Goal: Check status: Check status

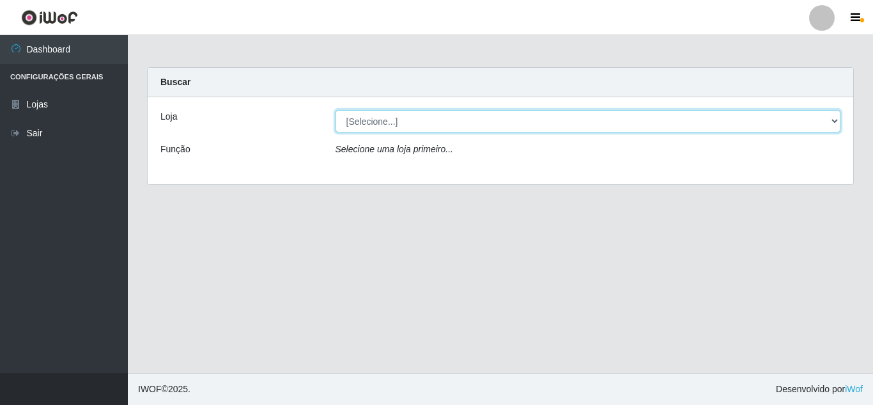
click at [511, 122] on select "[Selecione...] Rede Compras Supermercados - LOJA 5" at bounding box center [588, 121] width 505 height 22
select select "397"
click at [336, 110] on select "[Selecione...] Rede Compras Supermercados - LOJA 5" at bounding box center [588, 121] width 505 height 22
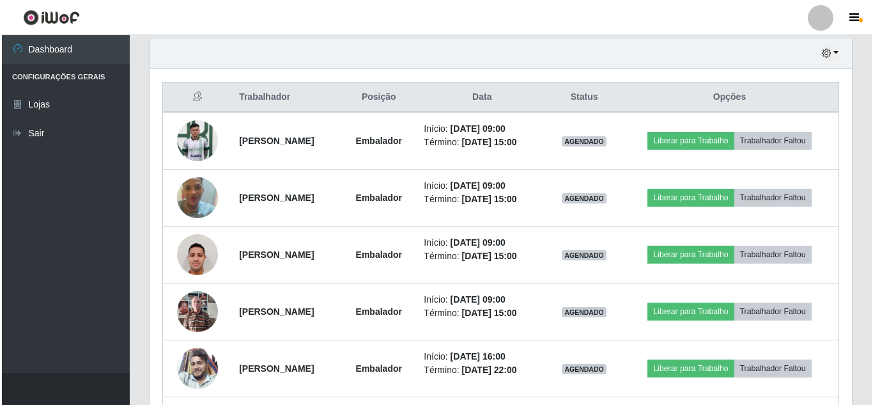
scroll to position [447, 0]
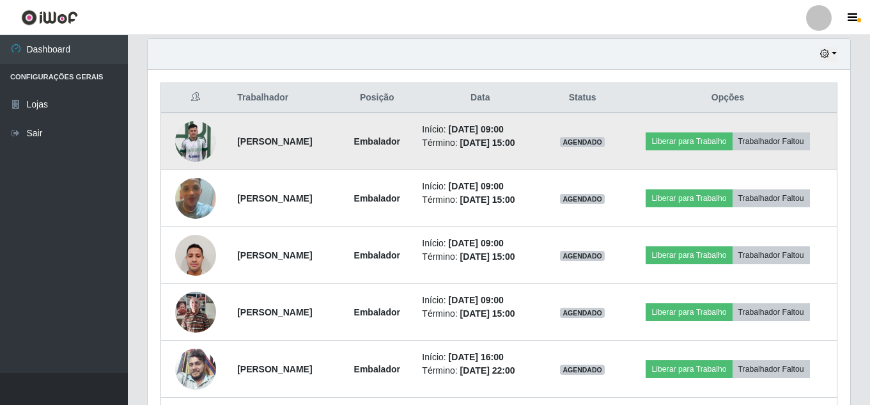
click at [180, 147] on img at bounding box center [195, 141] width 41 height 54
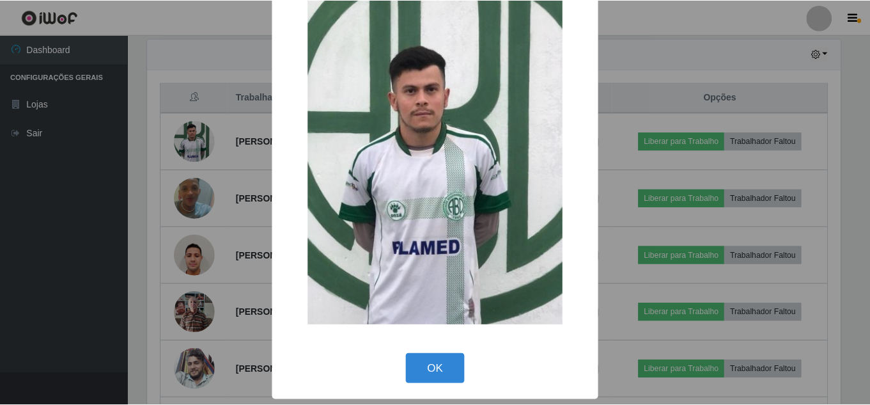
scroll to position [48, 0]
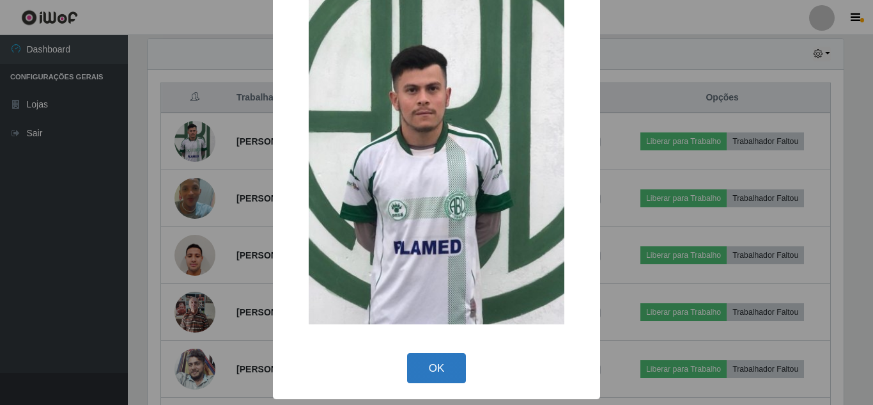
click at [439, 366] on button "OK" at bounding box center [436, 368] width 59 height 30
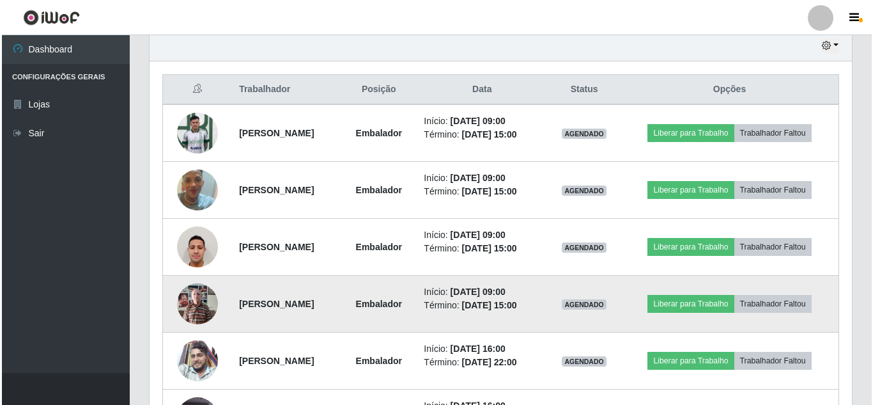
scroll to position [511, 0]
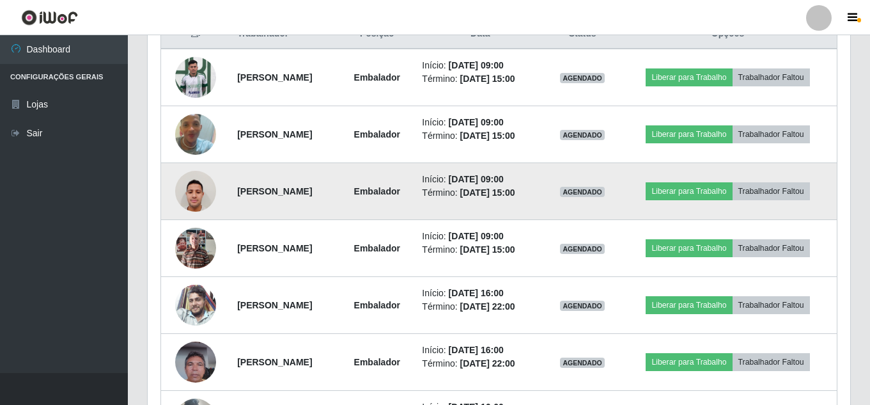
click at [188, 182] on img at bounding box center [195, 191] width 41 height 54
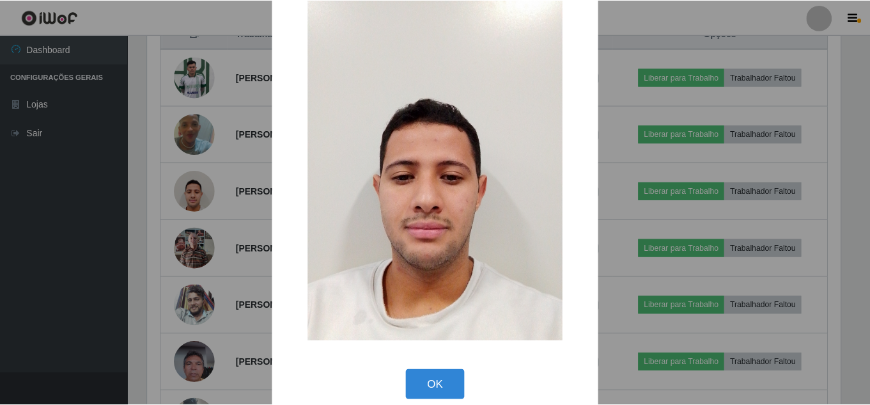
scroll to position [48, 0]
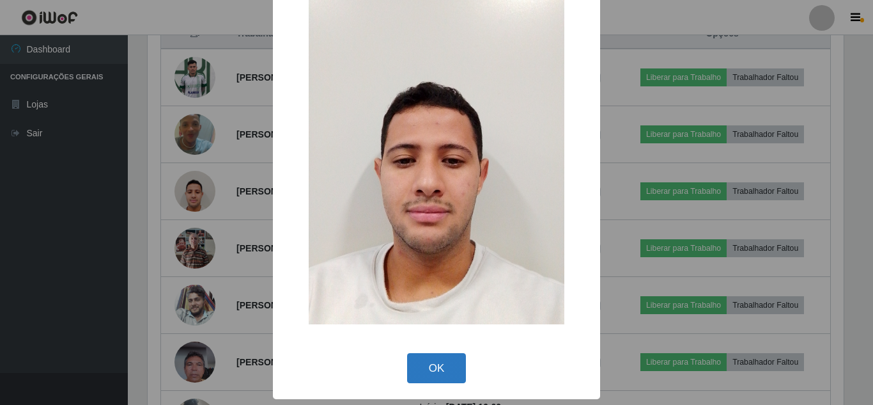
click at [441, 362] on button "OK" at bounding box center [436, 368] width 59 height 30
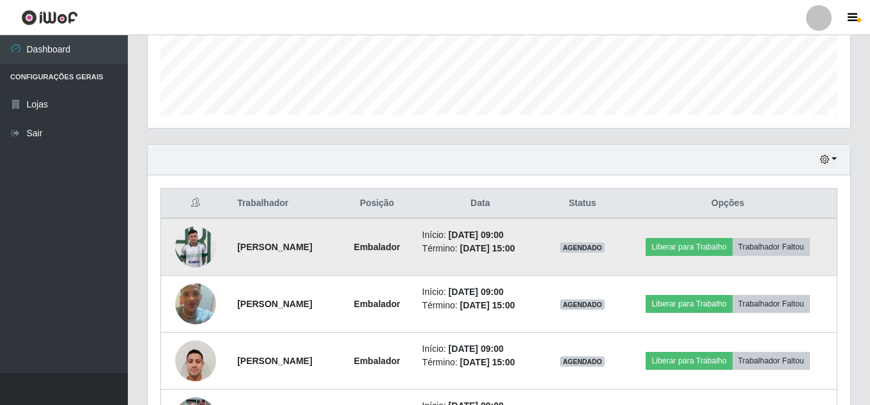
scroll to position [320, 0]
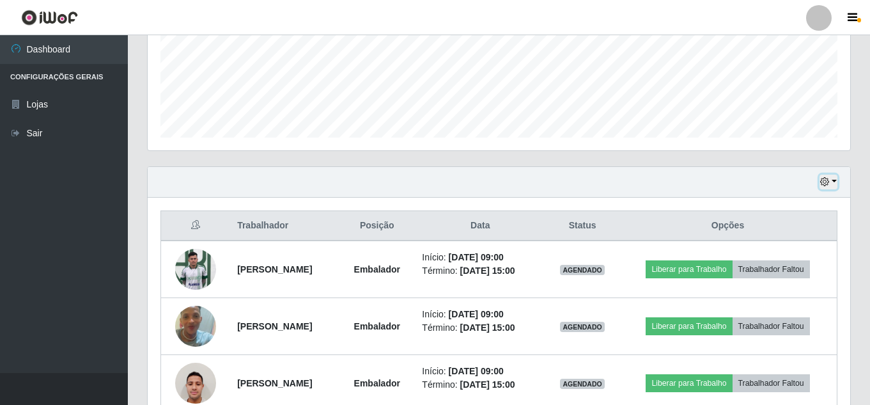
click at [827, 185] on icon "button" at bounding box center [824, 181] width 9 height 9
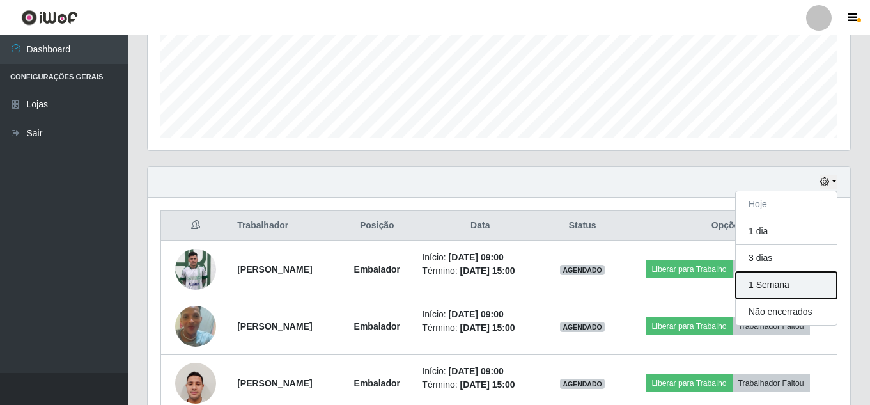
click at [778, 281] on button "1 Semana" at bounding box center [786, 285] width 101 height 27
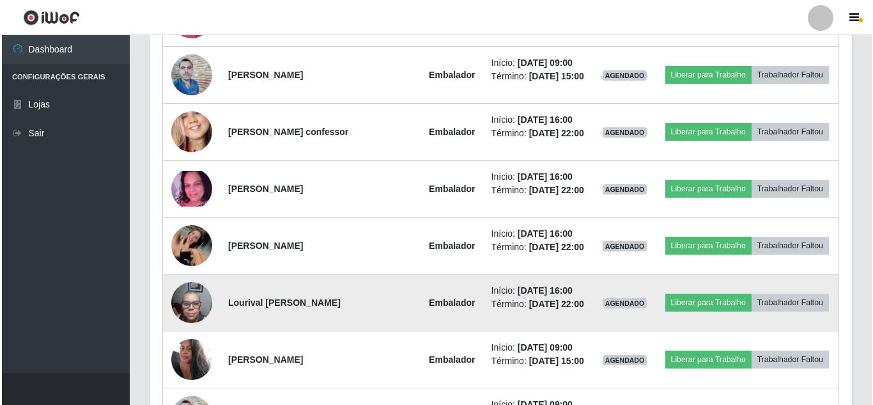
scroll to position [3323, 0]
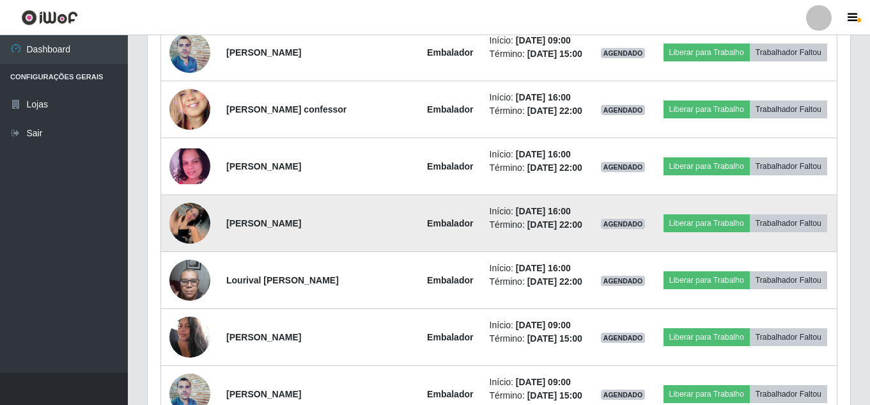
click at [181, 221] on img at bounding box center [189, 223] width 41 height 41
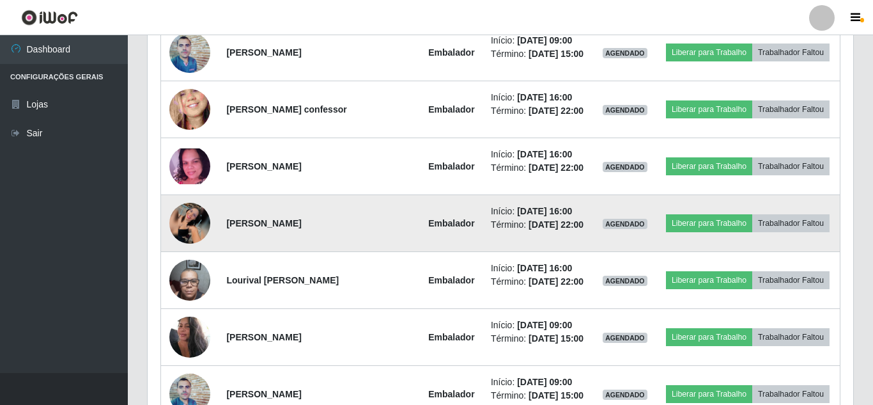
scroll to position [265, 696]
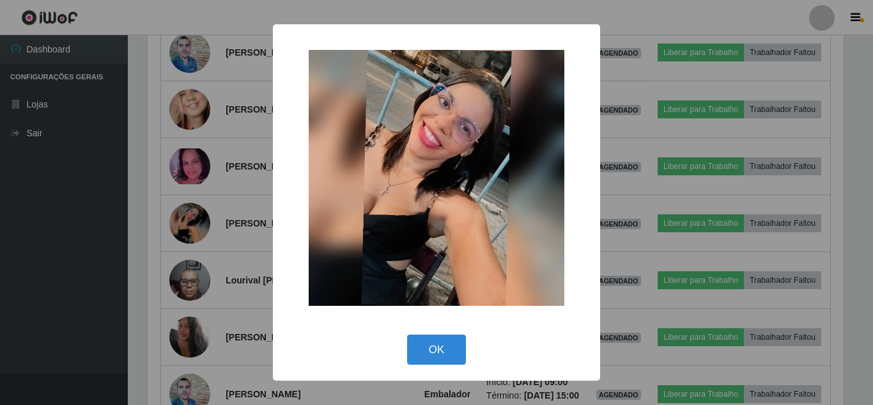
click at [442, 366] on div "OK Cancel" at bounding box center [437, 349] width 302 height 36
click at [442, 355] on button "OK" at bounding box center [436, 349] width 59 height 30
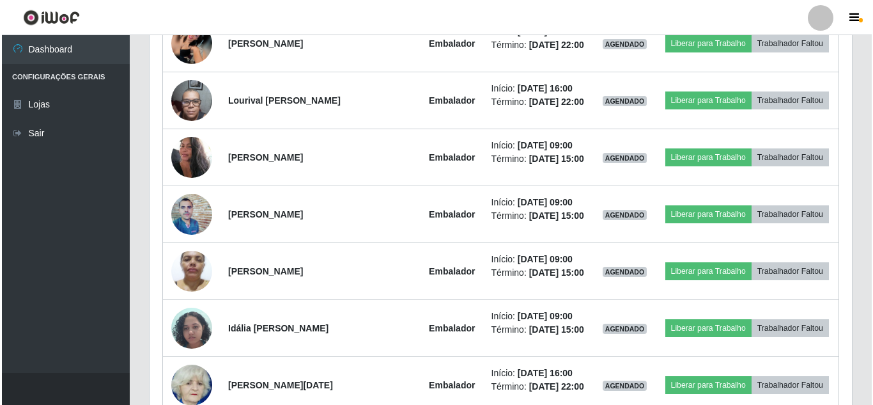
scroll to position [3743, 0]
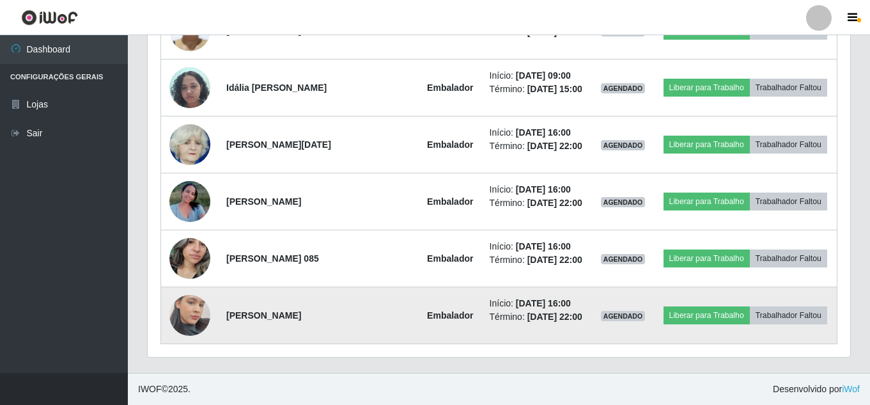
click at [178, 314] on img at bounding box center [189, 315] width 41 height 73
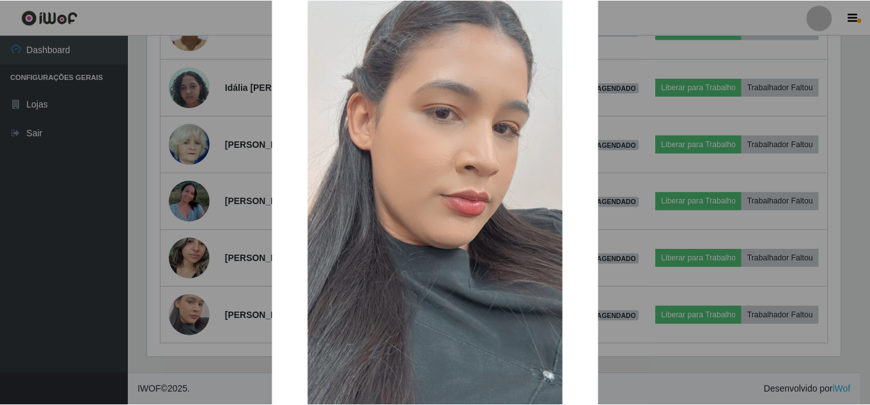
scroll to position [162, 0]
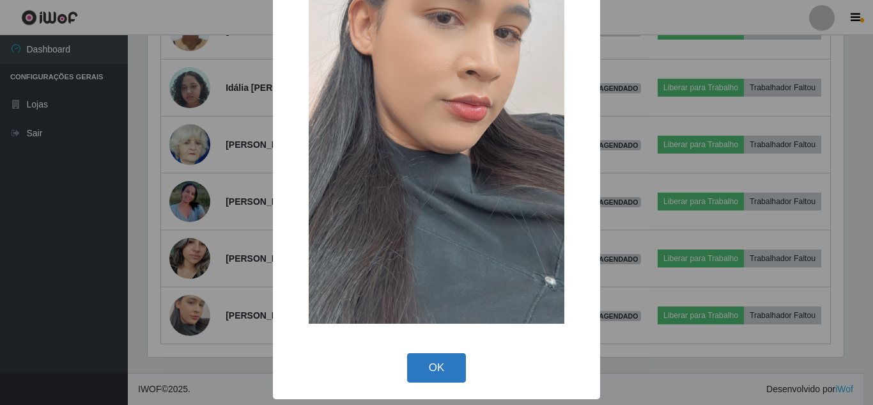
click at [411, 367] on button "OK" at bounding box center [436, 368] width 59 height 30
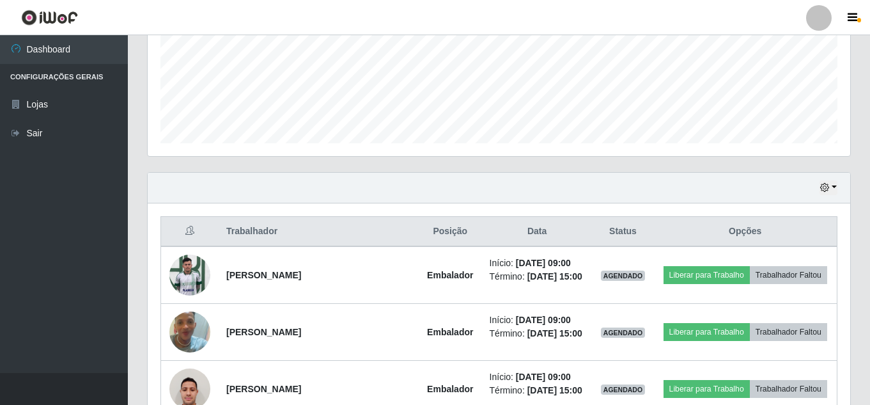
scroll to position [292, 0]
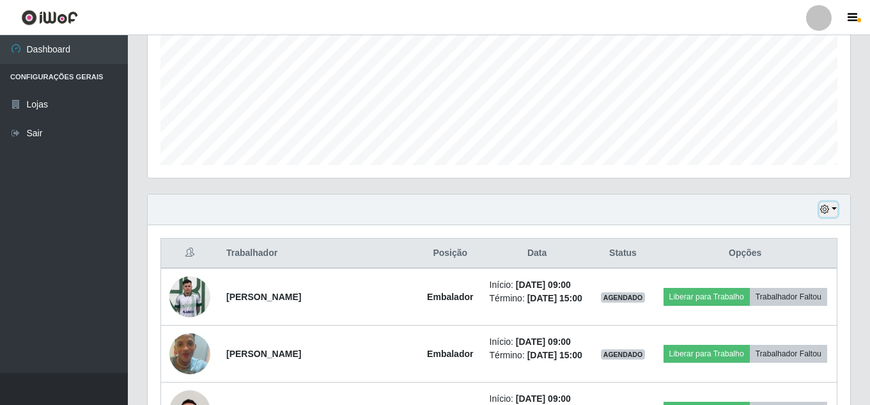
click at [826, 203] on button "button" at bounding box center [828, 209] width 18 height 15
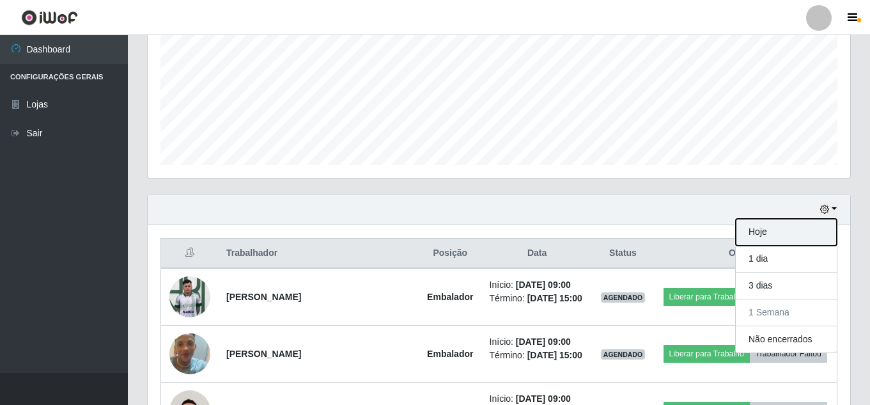
click at [773, 231] on button "Hoje" at bounding box center [786, 232] width 101 height 27
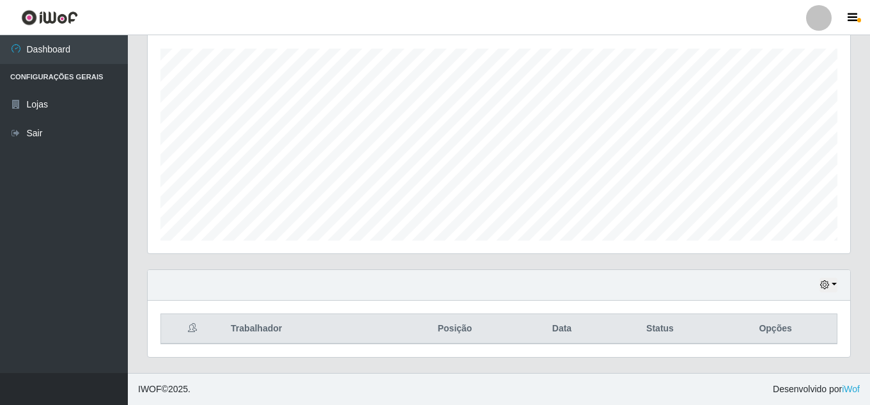
scroll to position [356, 0]
